Goal: Check status: Check status

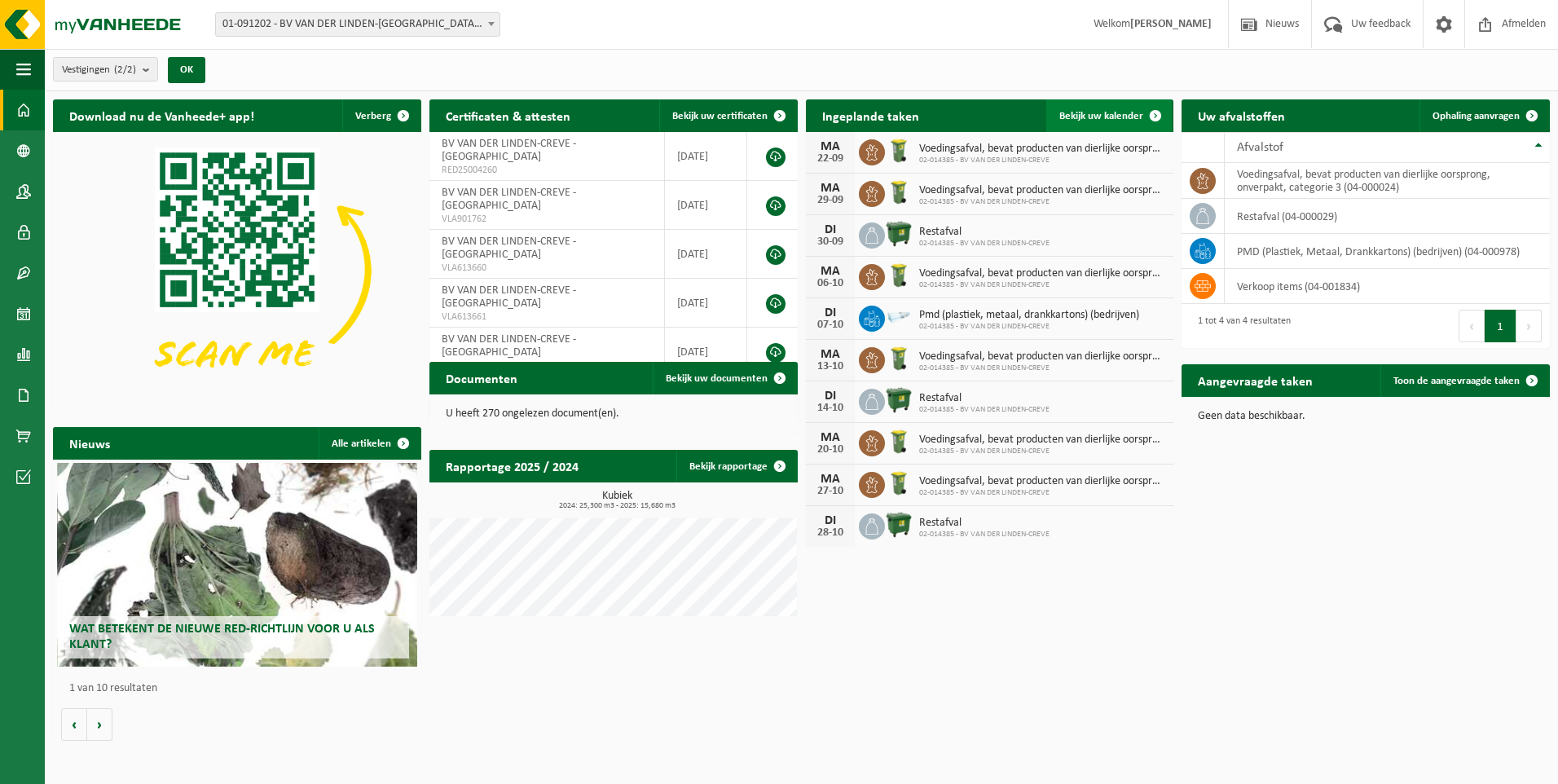
click at [1076, 114] on span "Bekijk uw kalender" at bounding box center [1102, 116] width 84 height 11
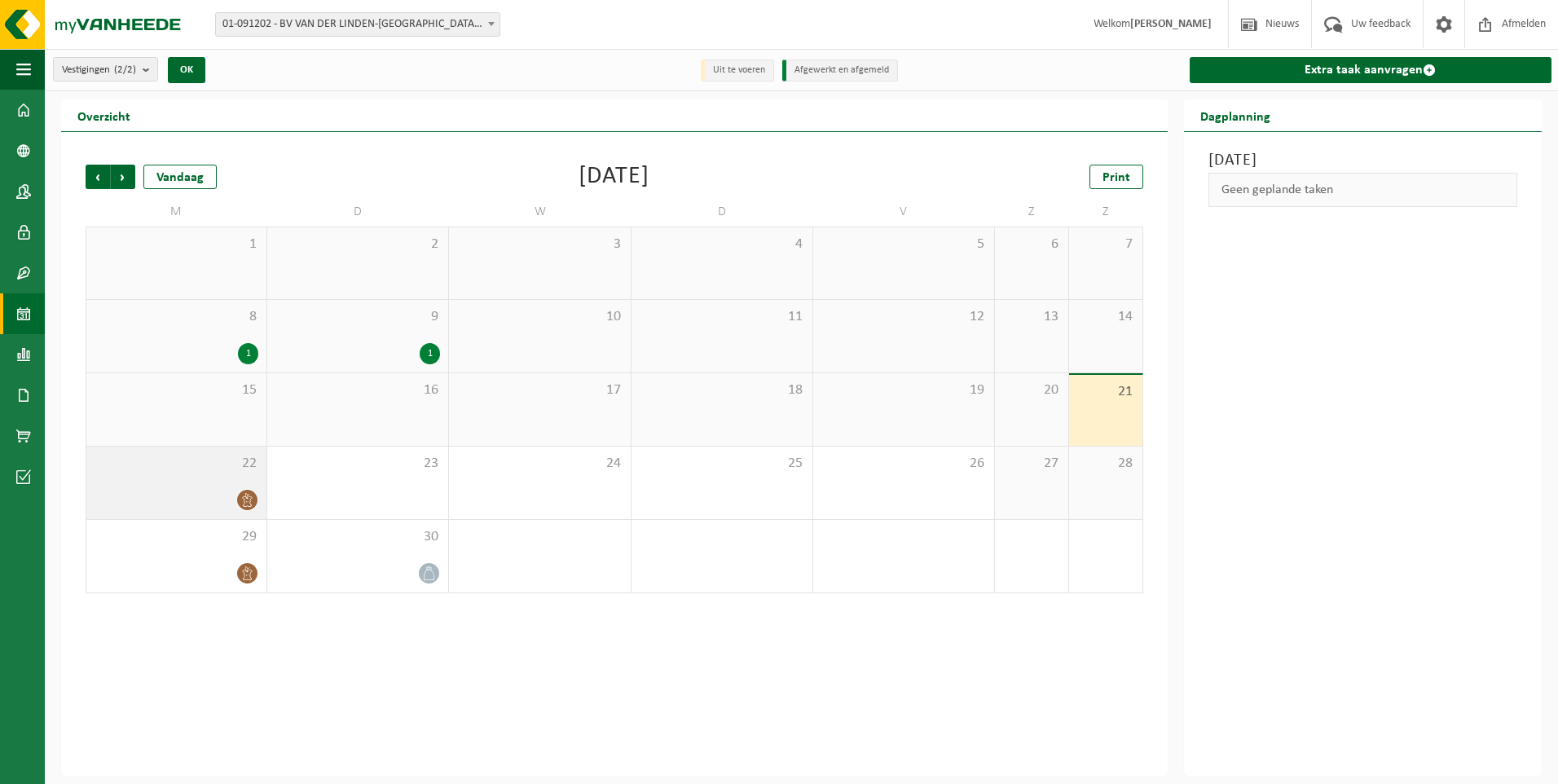
click at [216, 471] on span "22" at bounding box center [176, 464] width 164 height 18
